Goal: Use online tool/utility: Utilize a website feature to perform a specific function

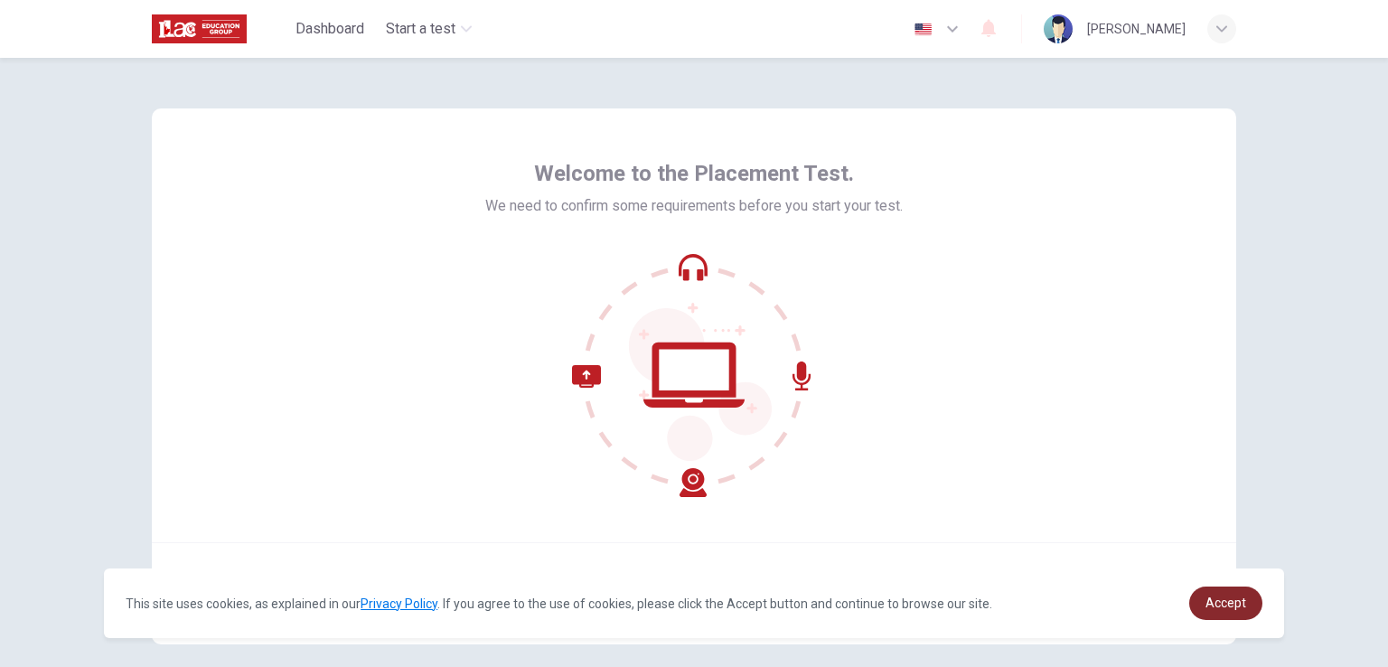
click at [1243, 602] on span "Accept" at bounding box center [1226, 603] width 41 height 14
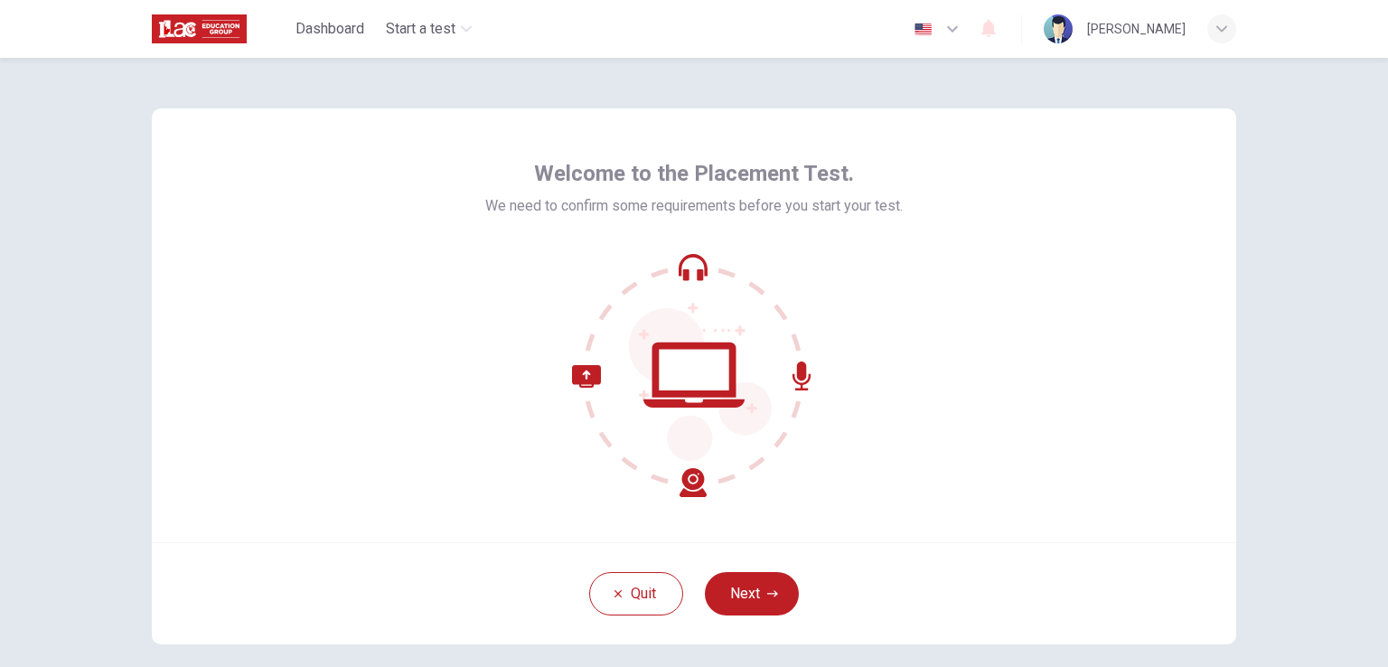
click at [719, 594] on button "Next" at bounding box center [752, 593] width 94 height 43
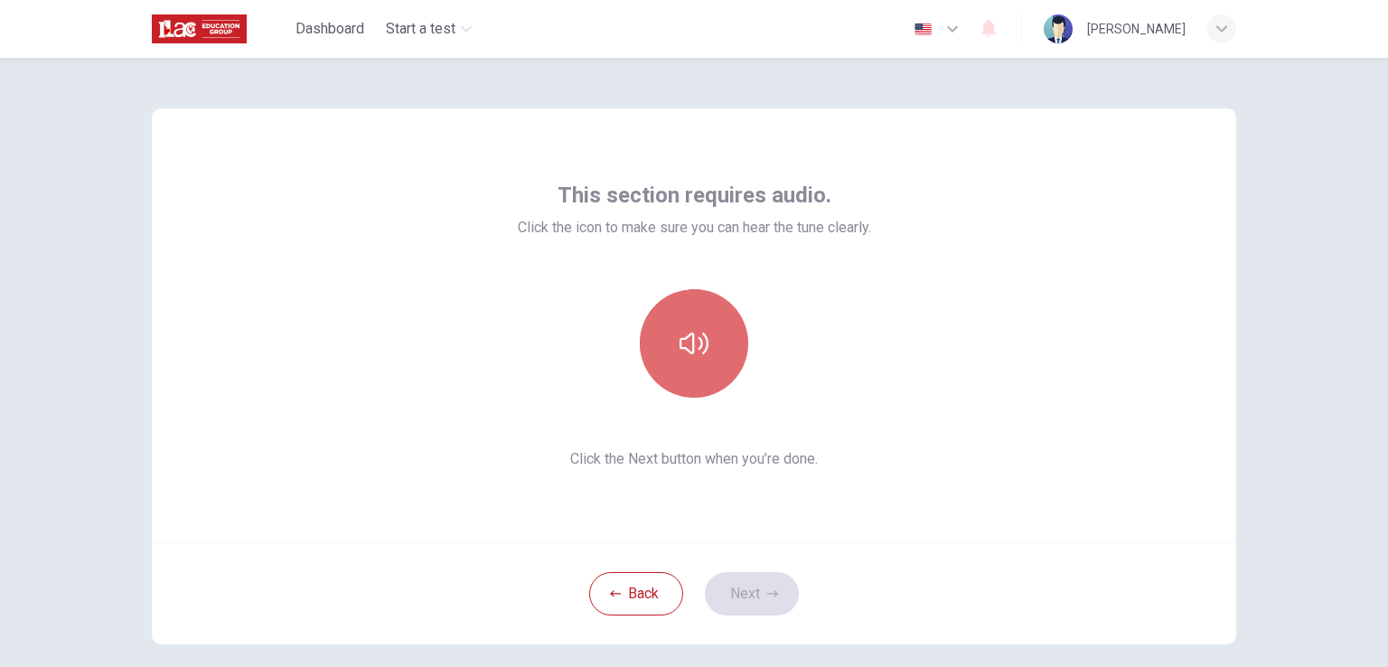
click at [691, 330] on icon "button" at bounding box center [694, 343] width 29 height 29
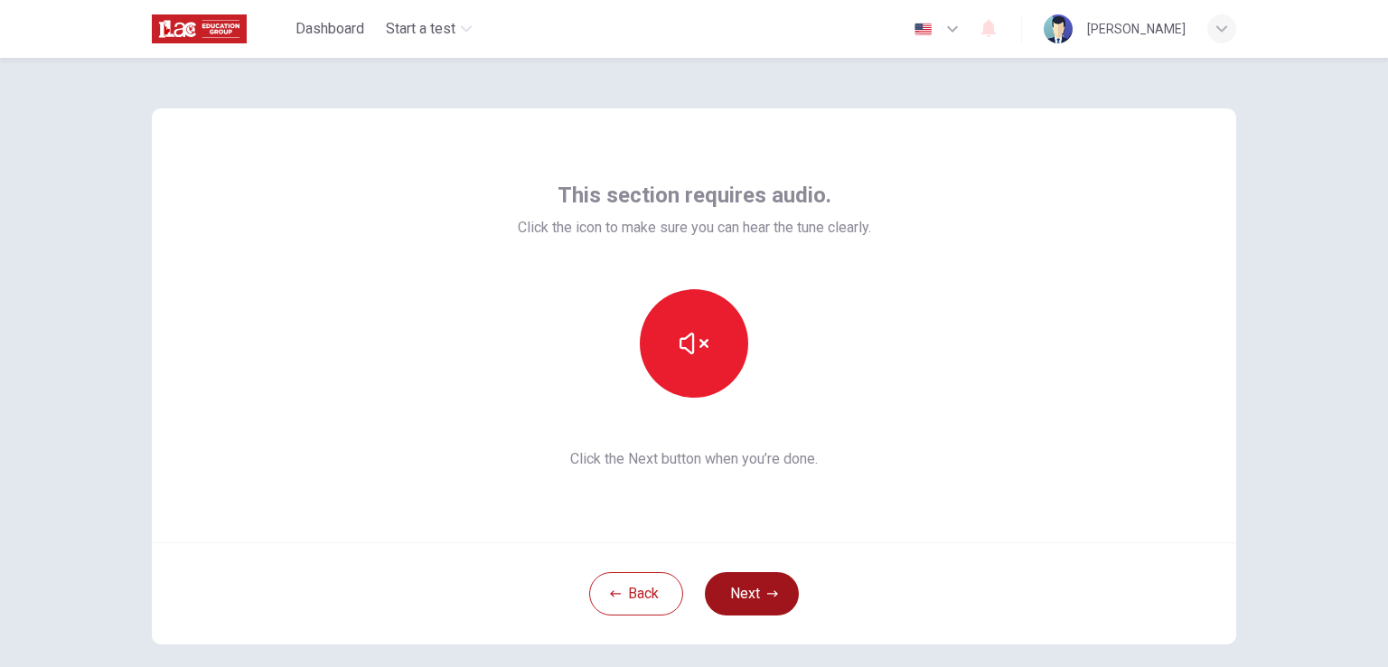
click at [774, 585] on button "Next" at bounding box center [752, 593] width 94 height 43
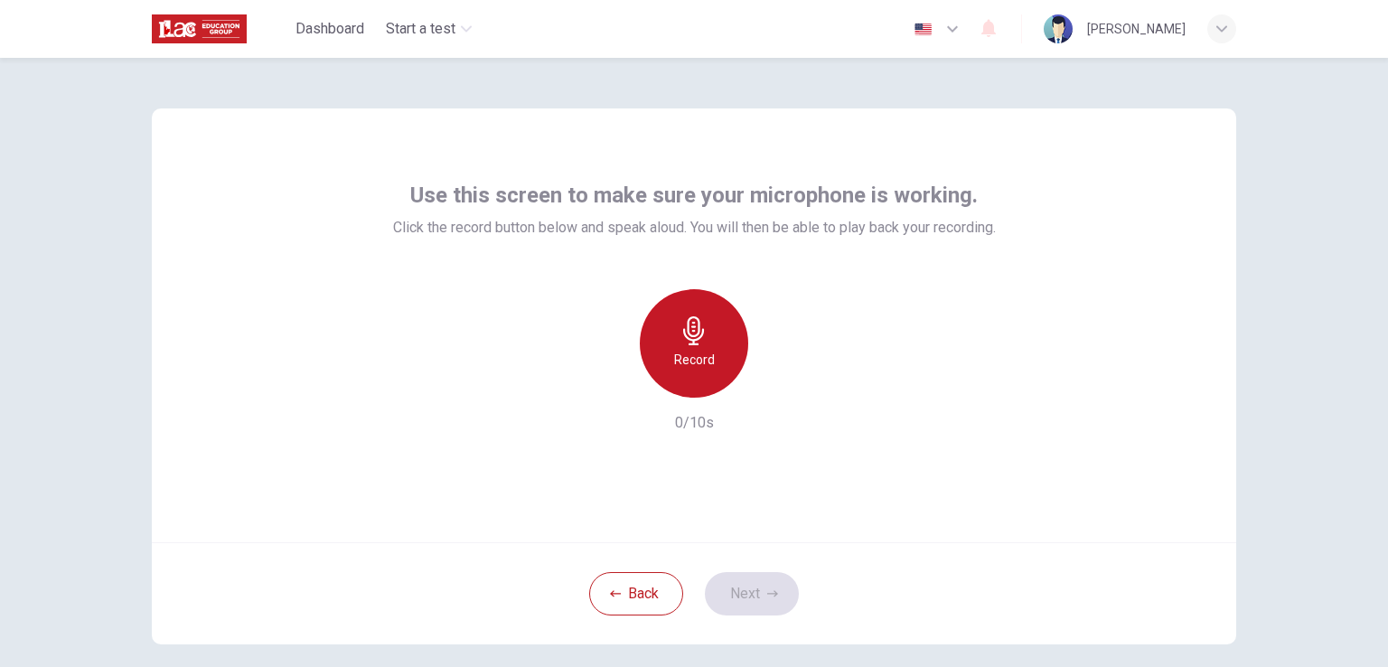
click at [701, 341] on icon "button" at bounding box center [694, 330] width 29 height 29
click at [691, 334] on icon "button" at bounding box center [694, 330] width 29 height 29
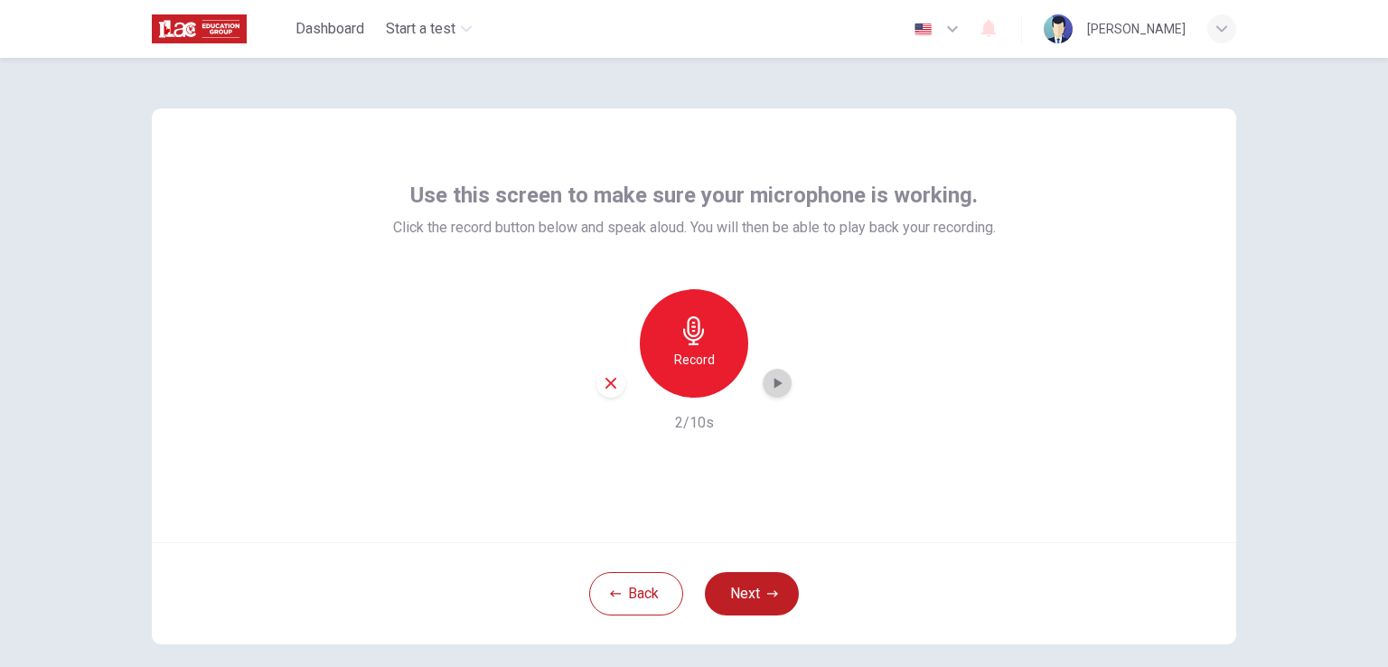
click at [775, 384] on icon "button" at bounding box center [779, 383] width 8 height 11
click at [770, 375] on icon "button" at bounding box center [777, 383] width 18 height 18
click at [689, 338] on icon "button" at bounding box center [694, 330] width 29 height 29
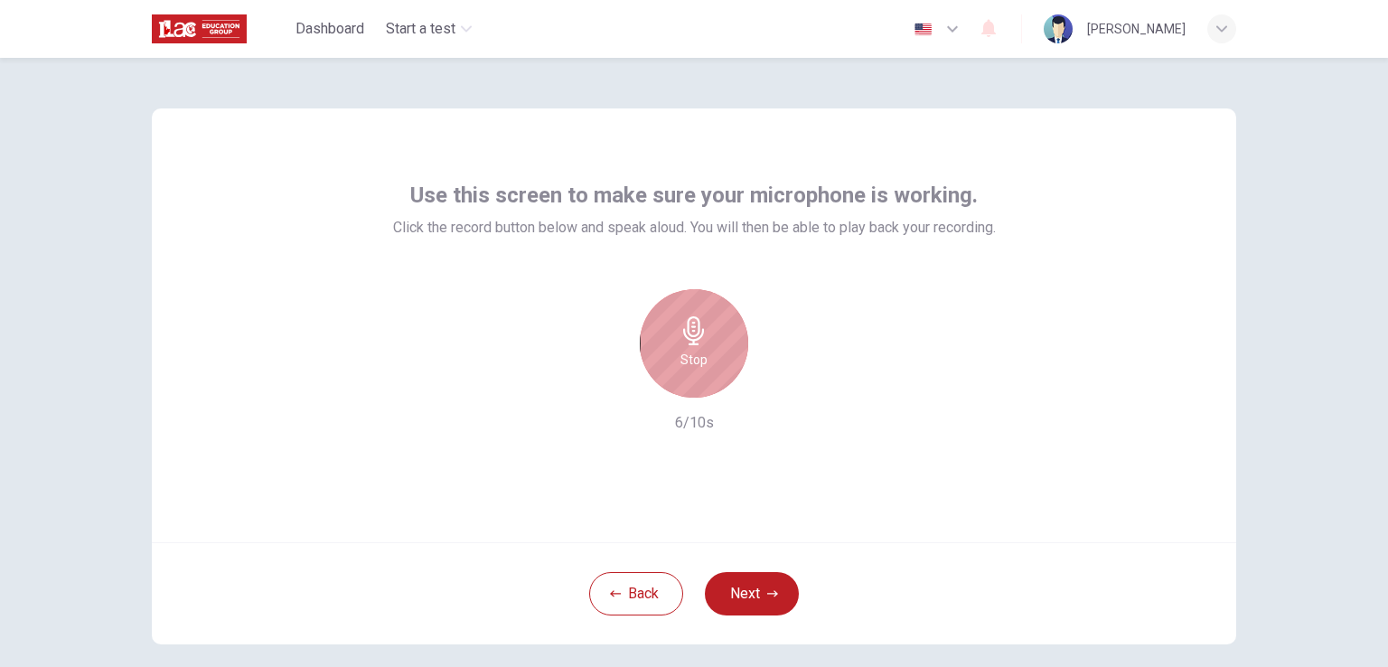
click at [687, 336] on icon "button" at bounding box center [693, 330] width 21 height 29
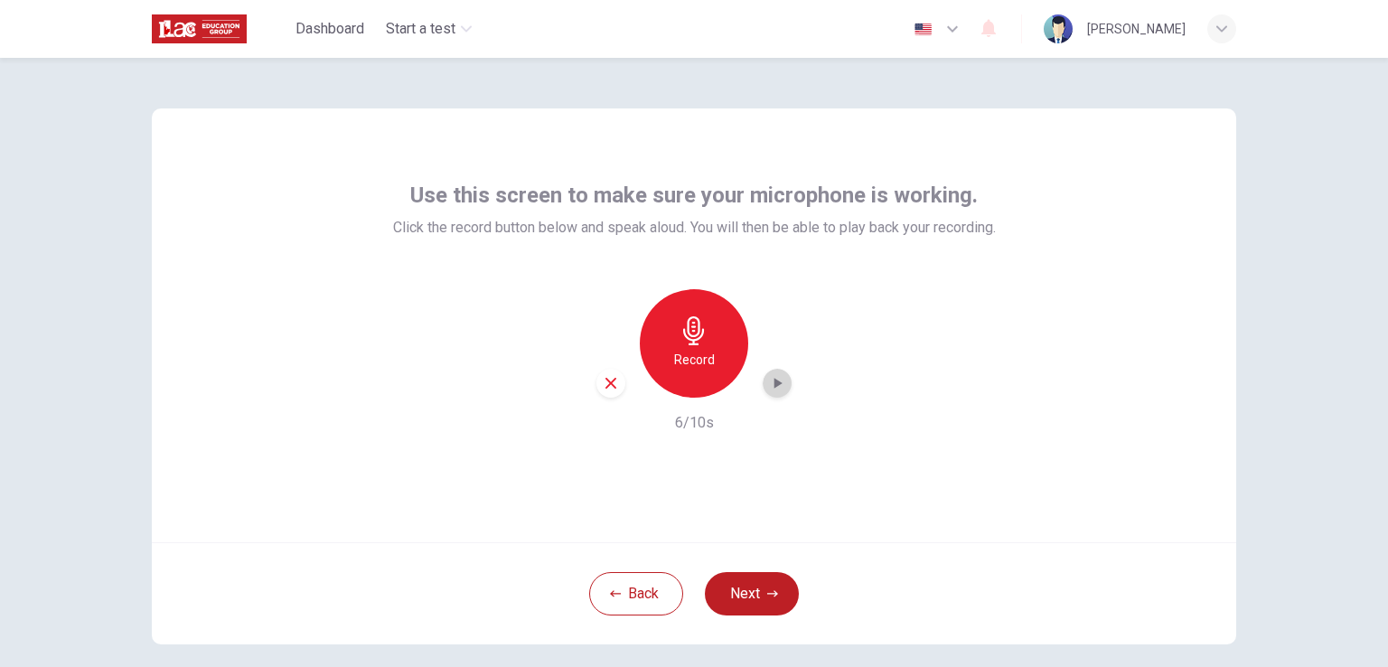
click at [777, 384] on icon "button" at bounding box center [777, 383] width 18 height 18
click at [680, 326] on icon "button" at bounding box center [694, 330] width 29 height 29
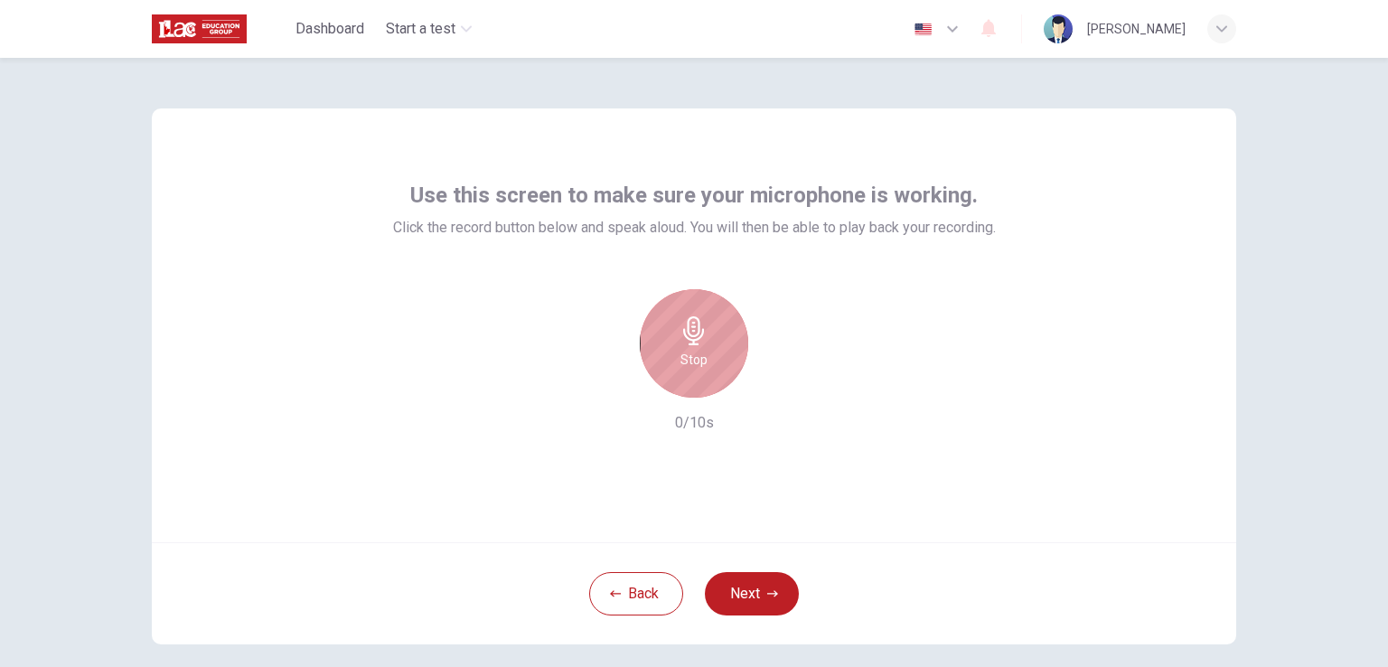
click at [680, 326] on icon "button" at bounding box center [694, 330] width 29 height 29
click at [693, 357] on h6 "Record" at bounding box center [694, 360] width 41 height 22
click at [693, 357] on h6 "Stop" at bounding box center [694, 360] width 27 height 22
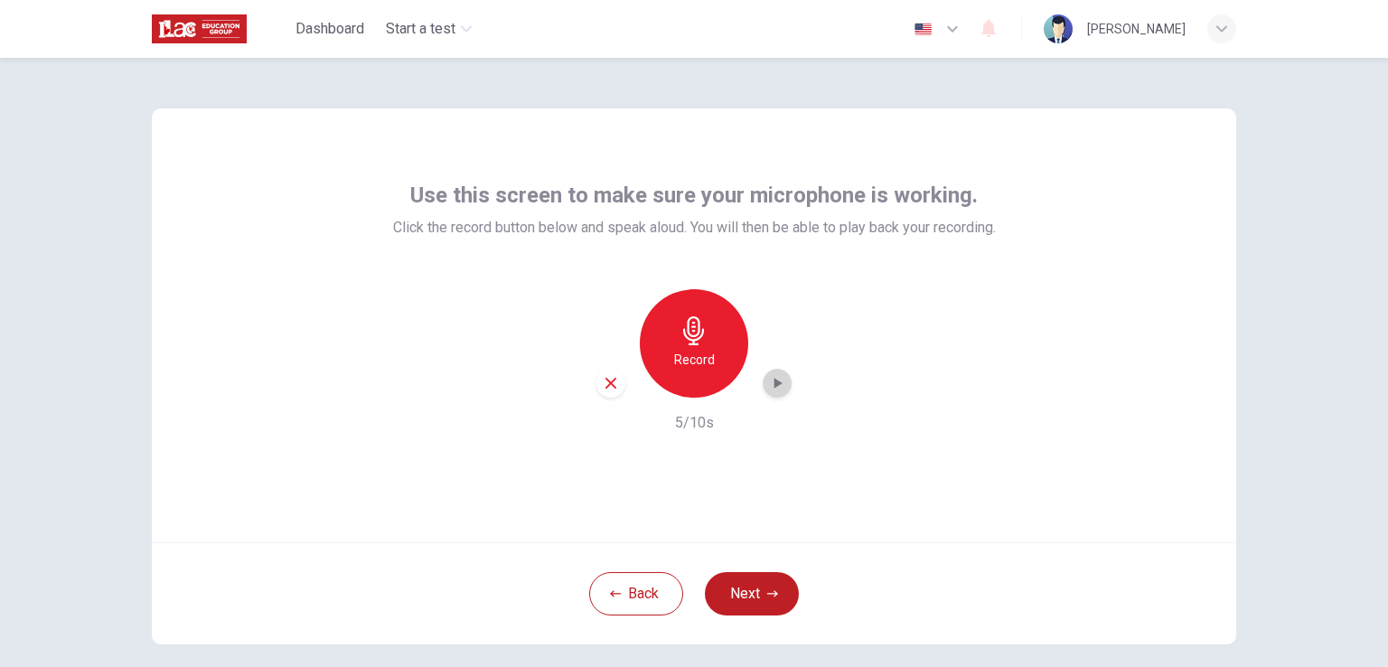
click at [777, 394] on div "button" at bounding box center [777, 383] width 29 height 29
click at [780, 597] on button "Next" at bounding box center [752, 593] width 94 height 43
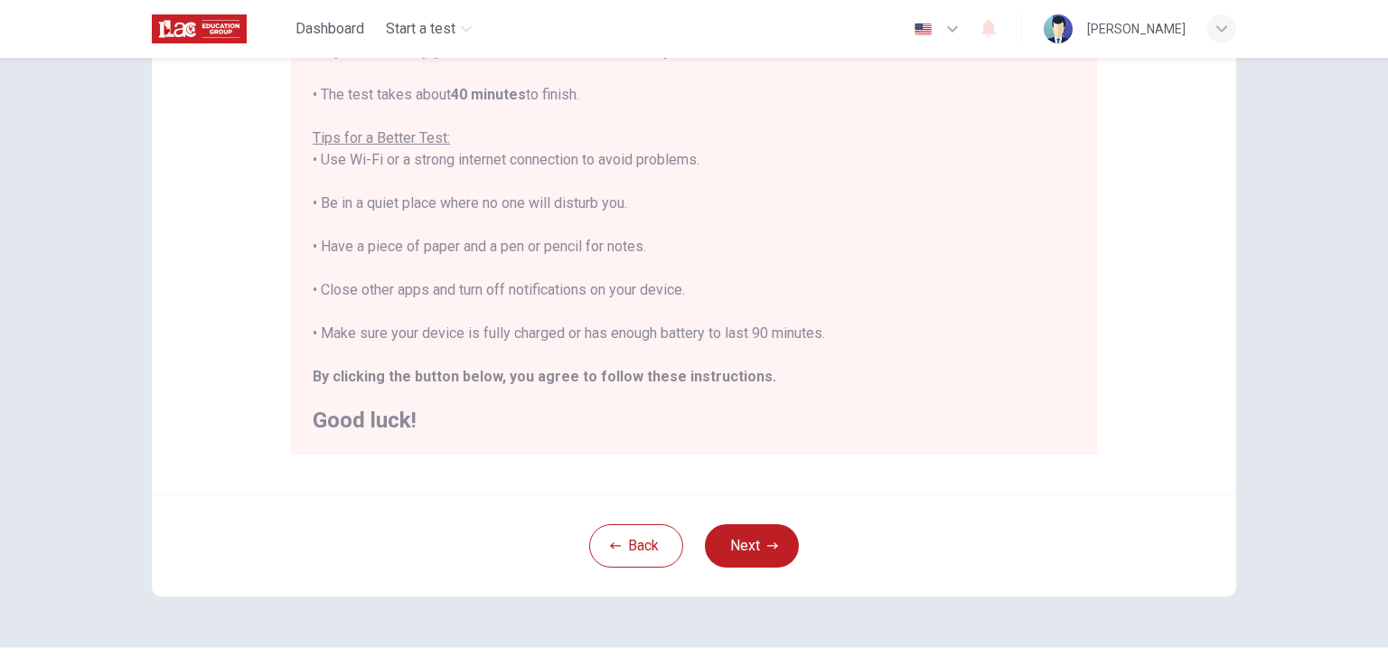
scroll to position [338, 0]
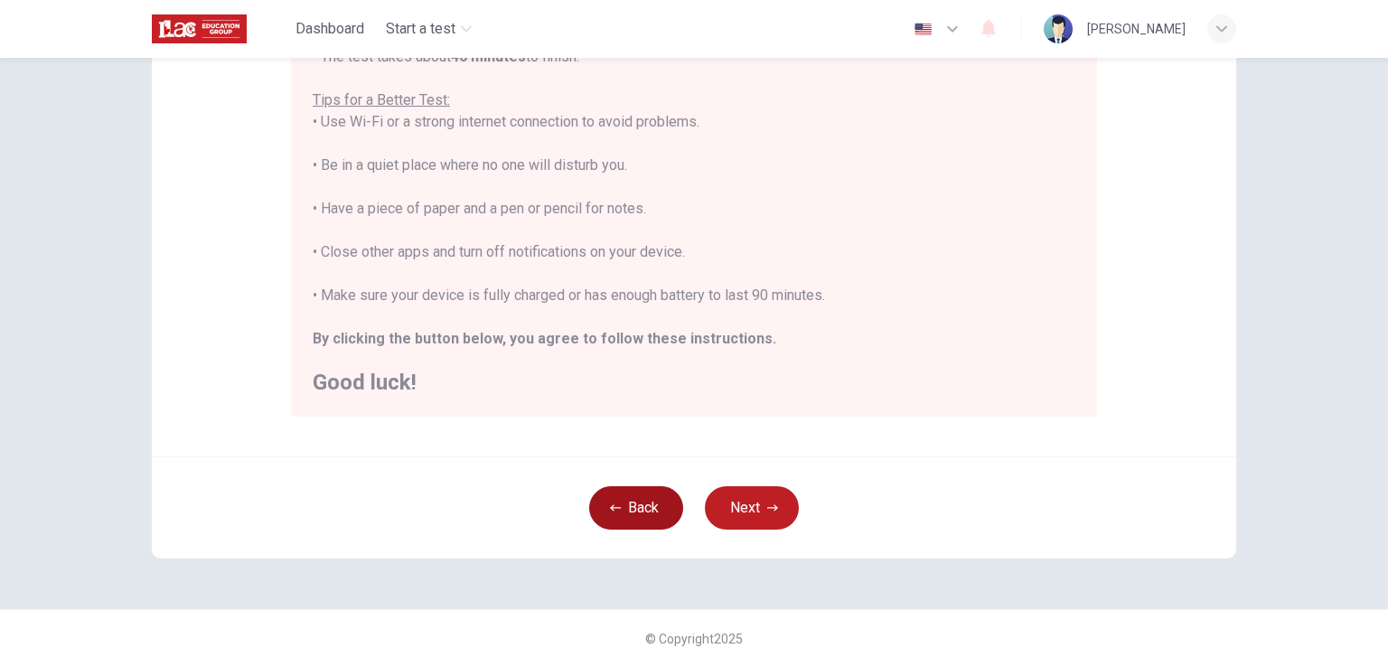
click at [642, 521] on button "Back" at bounding box center [636, 507] width 94 height 43
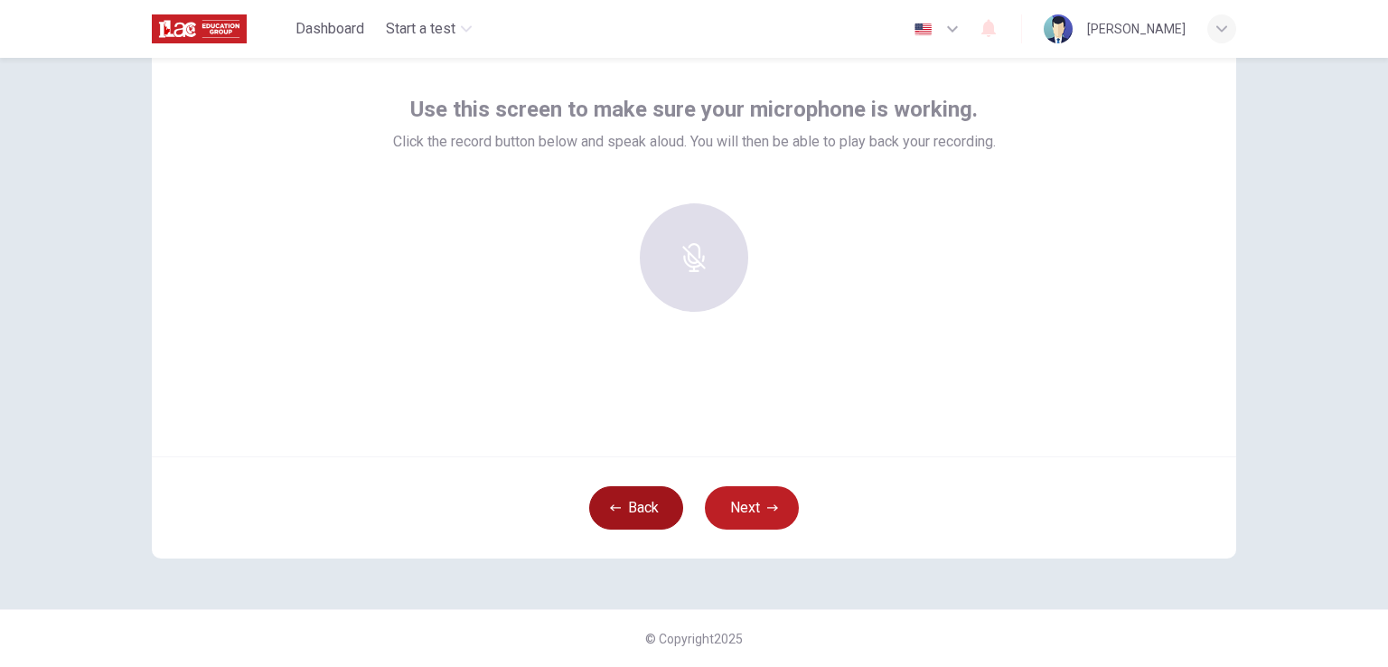
scroll to position [86, 0]
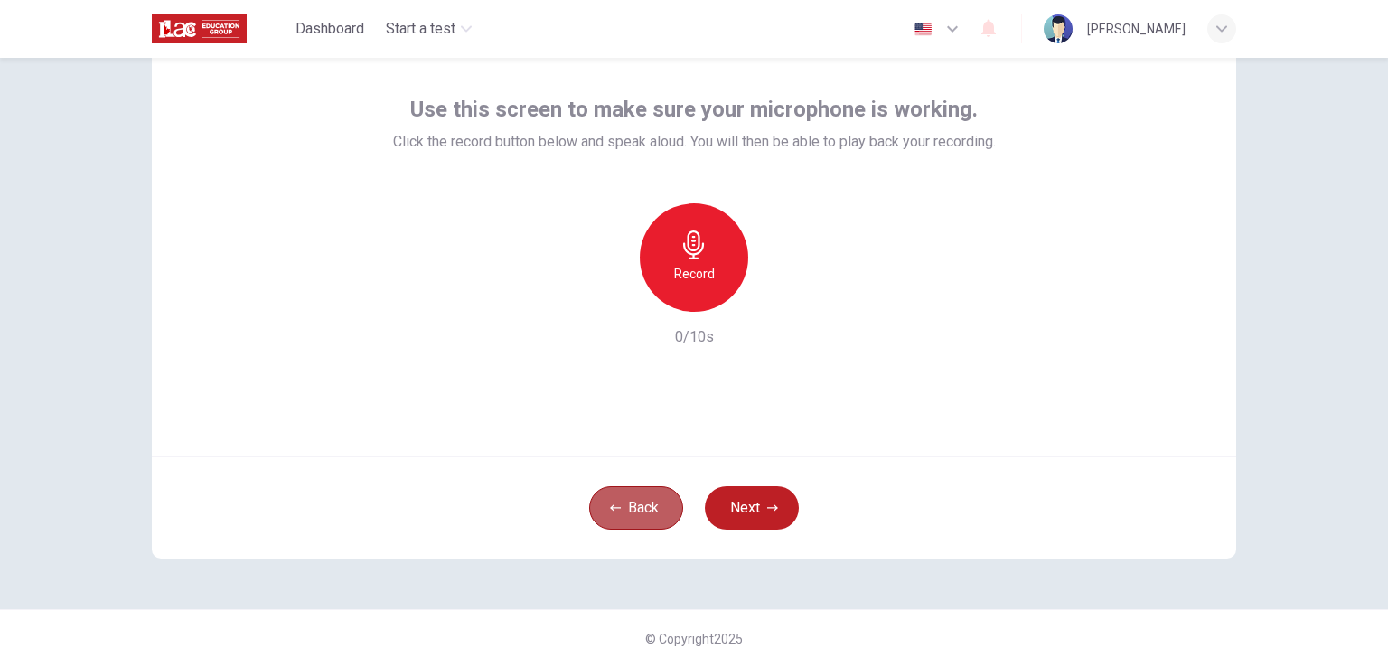
click at [642, 521] on button "Back" at bounding box center [636, 507] width 94 height 43
